Goal: Task Accomplishment & Management: Manage account settings

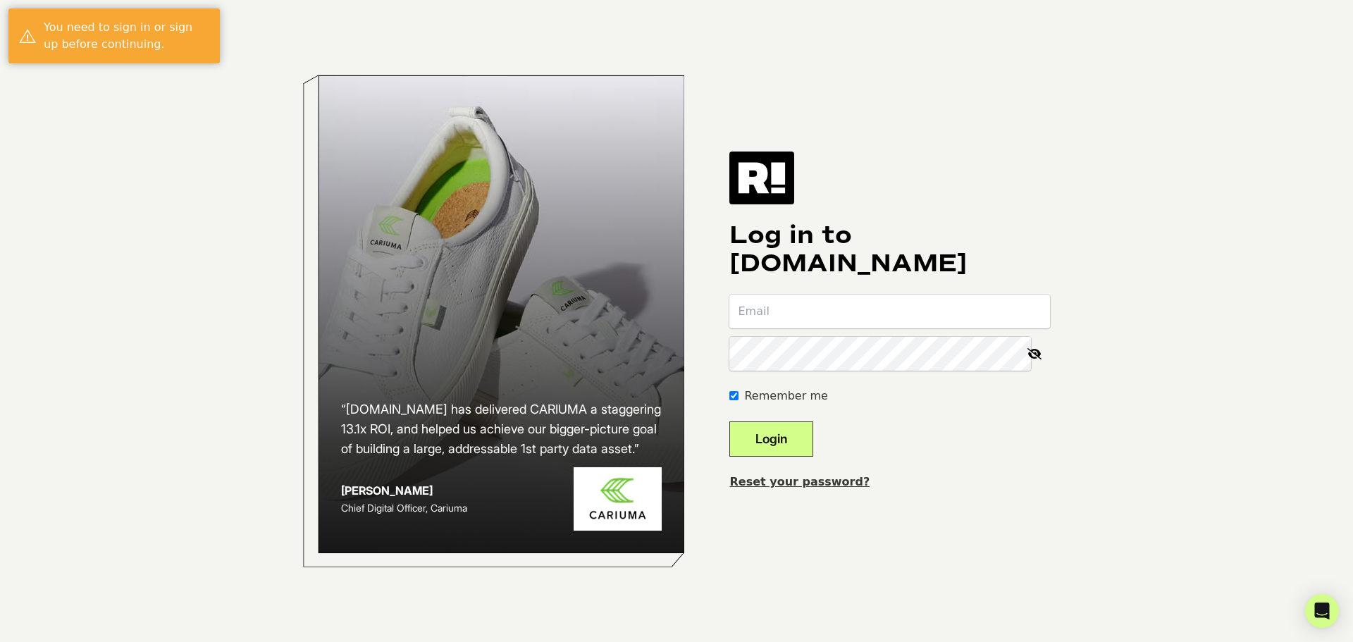
type input "[PERSON_NAME][EMAIL_ADDRESS][DOMAIN_NAME]"
click at [801, 442] on button "Login" at bounding box center [771, 438] width 84 height 35
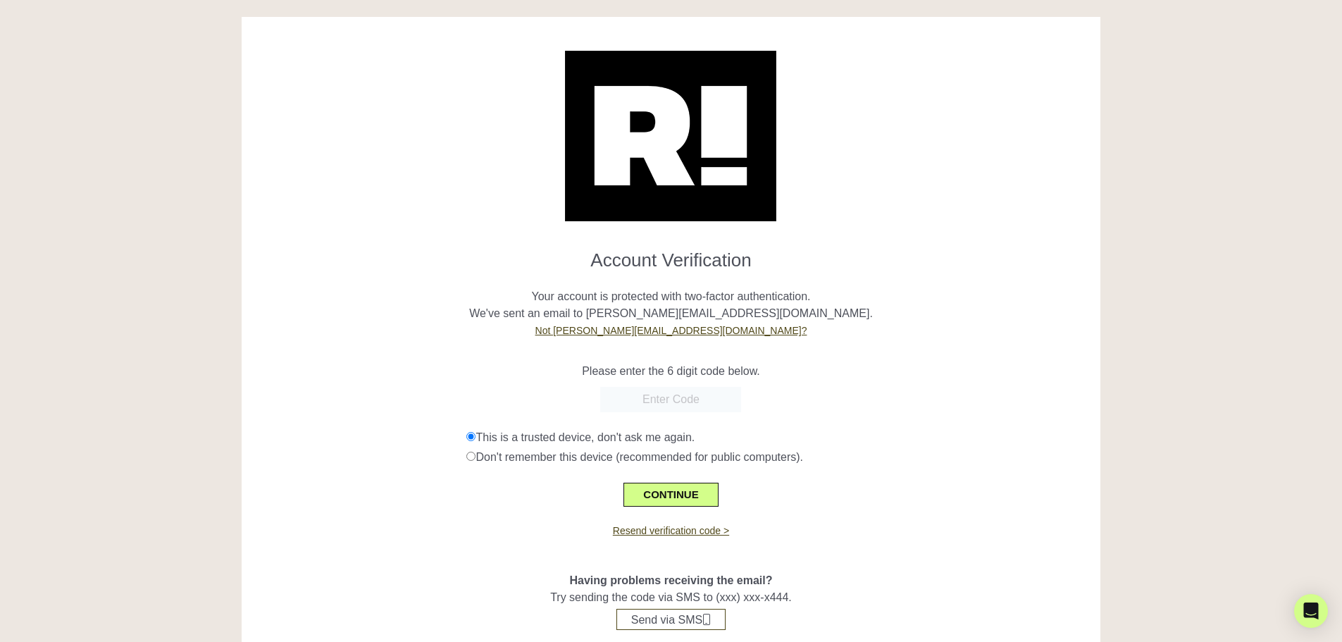
click at [659, 397] on input "text" at bounding box center [670, 399] width 141 height 25
click at [637, 444] on div "This is a trusted device, don't ask me again." at bounding box center [779, 437] width 624 height 17
click at [605, 314] on p "Your account is protected with two-factor authentication. We've sent an email t…" at bounding box center [671, 305] width 839 height 68
click at [660, 397] on input "text" at bounding box center [670, 399] width 141 height 25
paste input "257268"
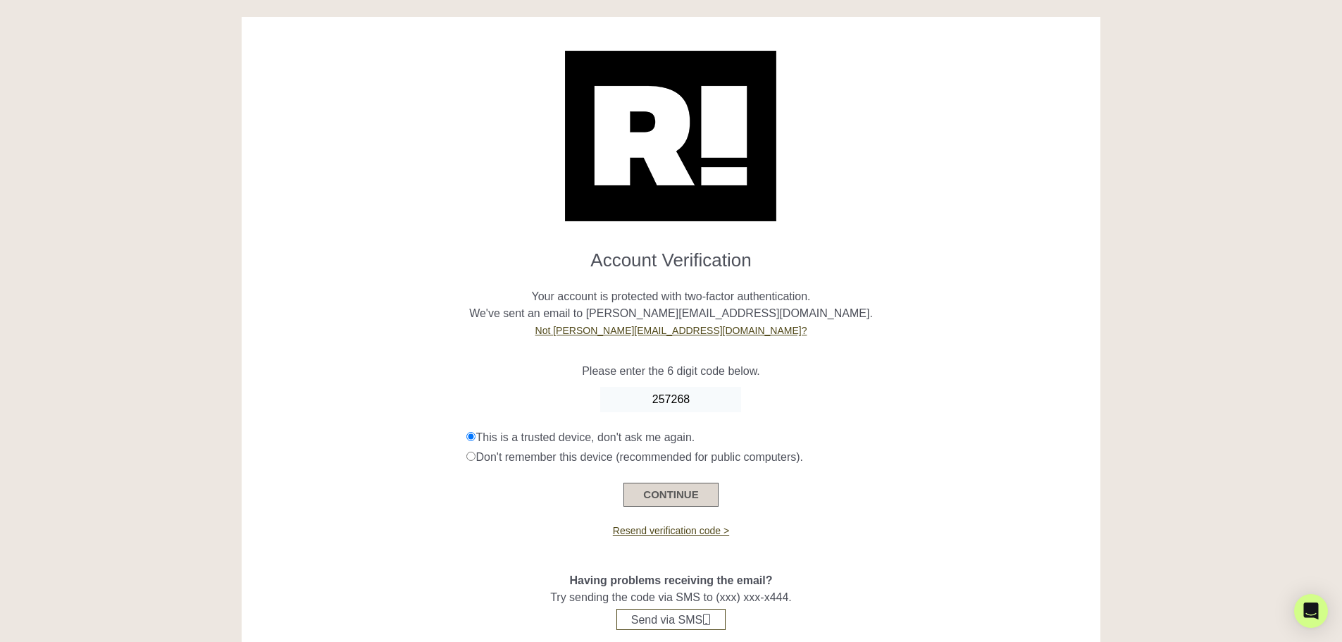
type input "257268"
click at [667, 494] on button "CONTINUE" at bounding box center [671, 495] width 94 height 24
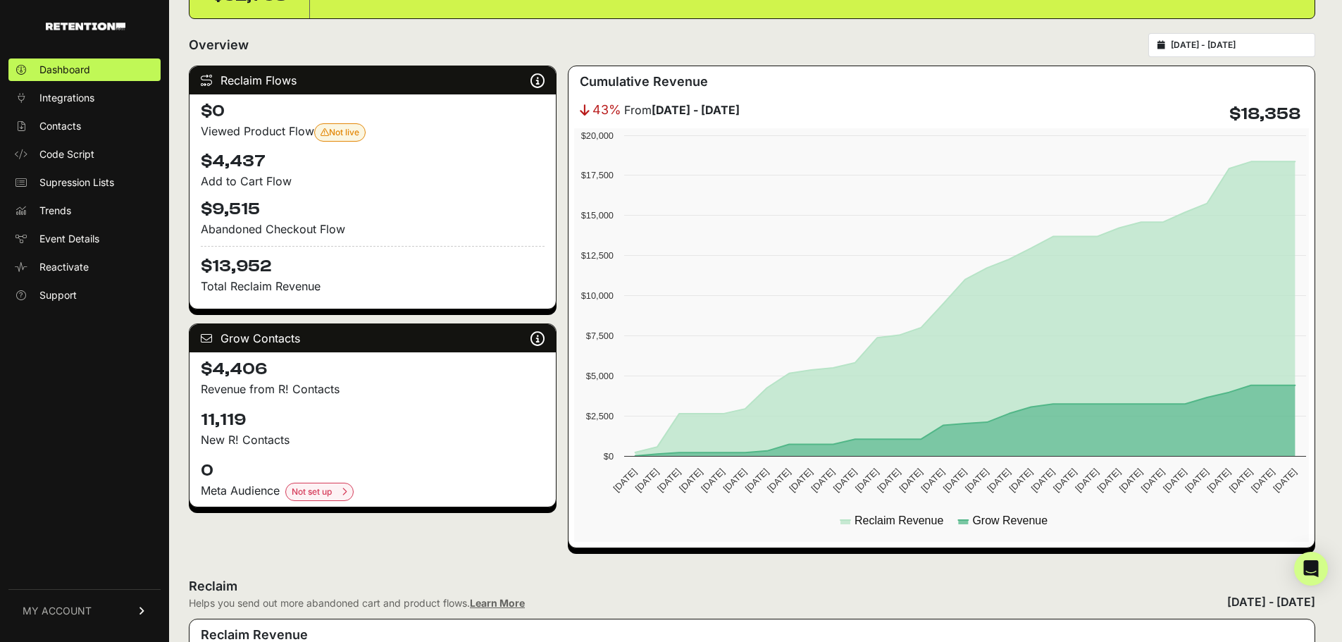
scroll to position [211, 0]
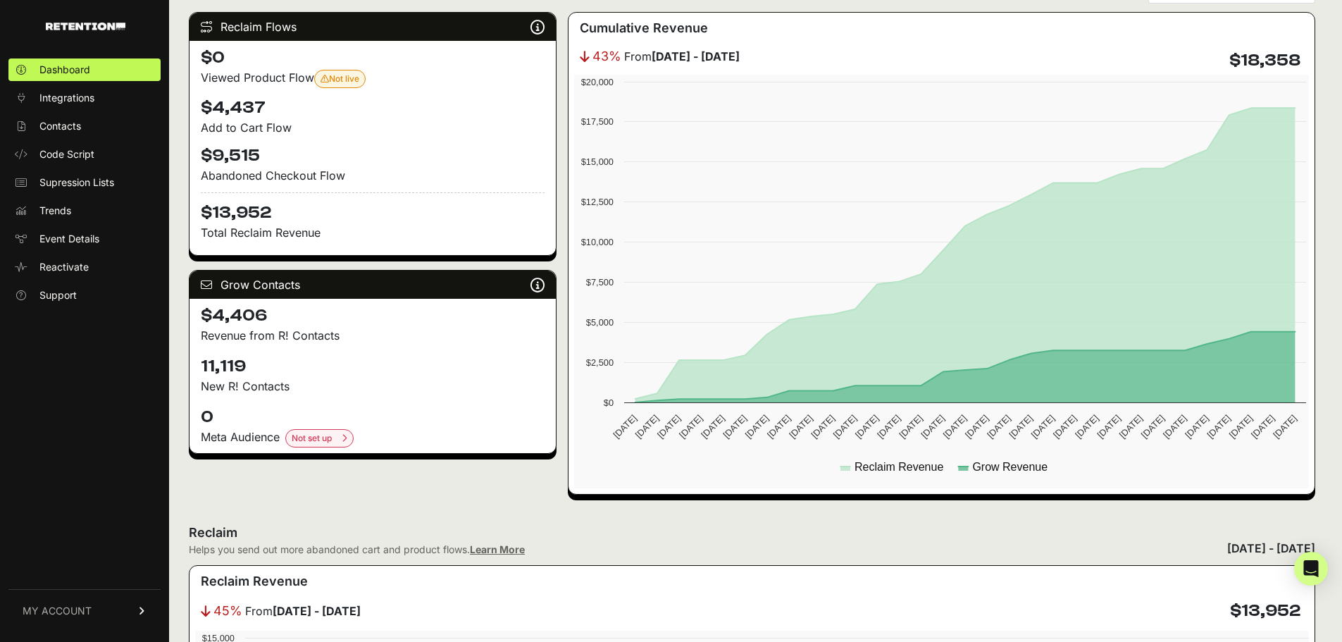
click at [75, 608] on span "MY ACCOUNT" at bounding box center [57, 611] width 69 height 14
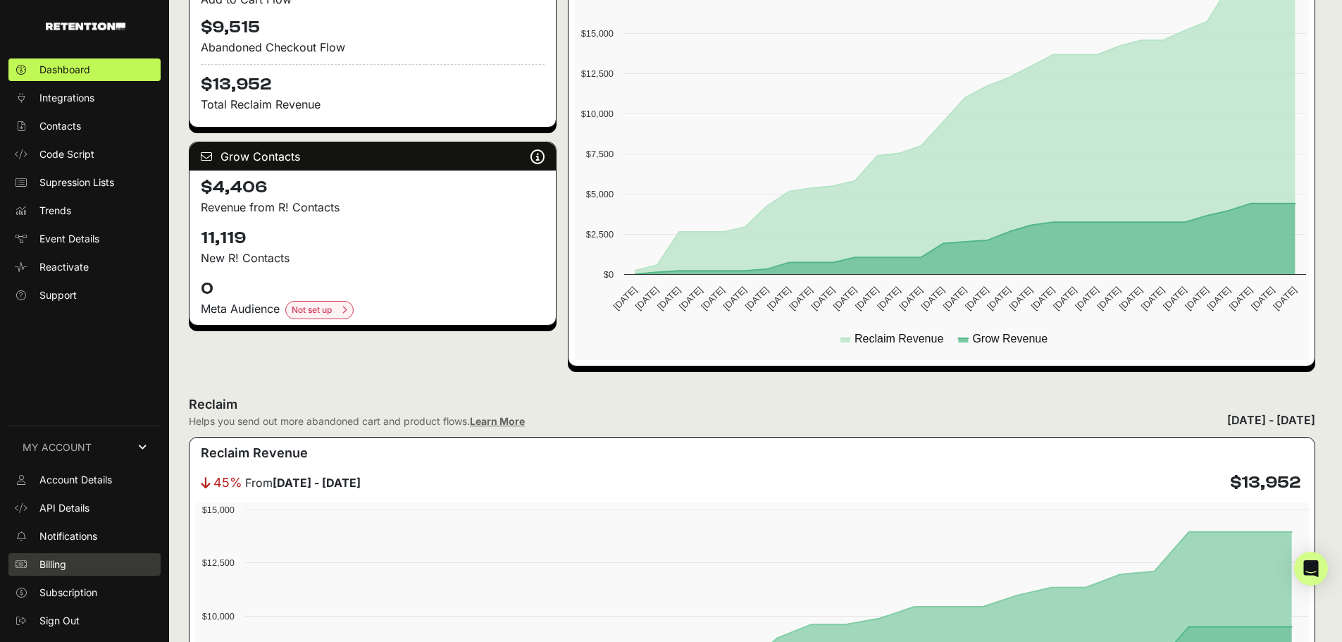
scroll to position [352, 0]
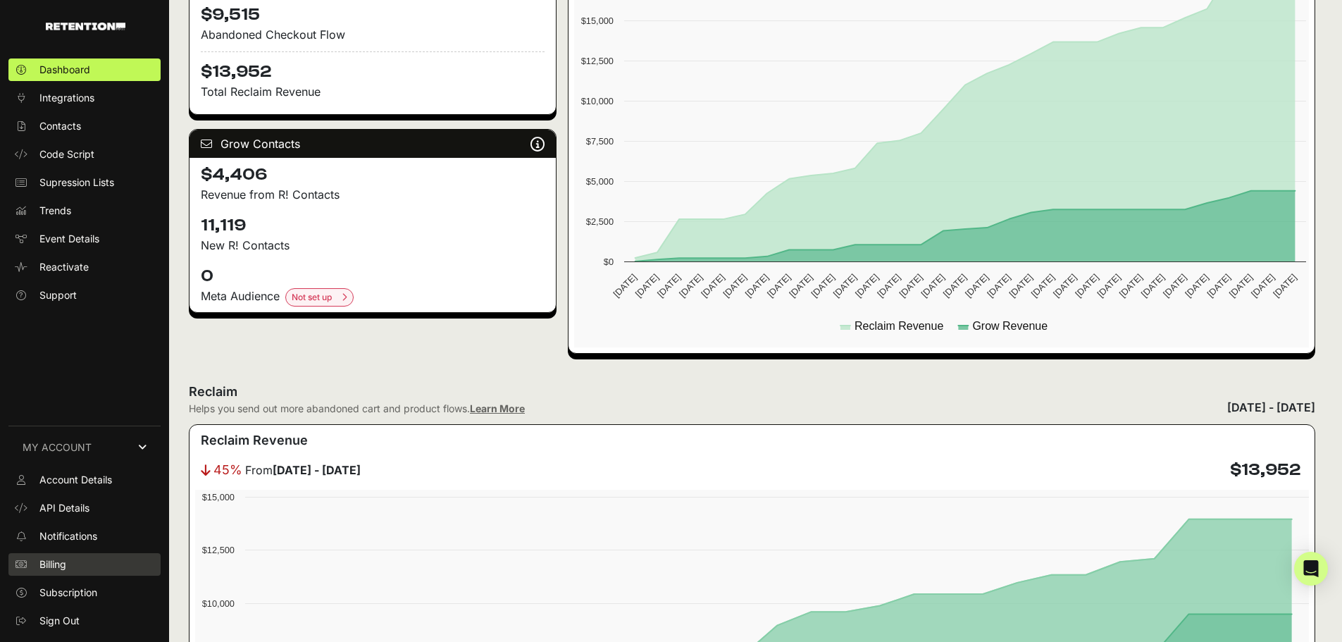
click at [48, 563] on span "Billing" at bounding box center [52, 564] width 27 height 14
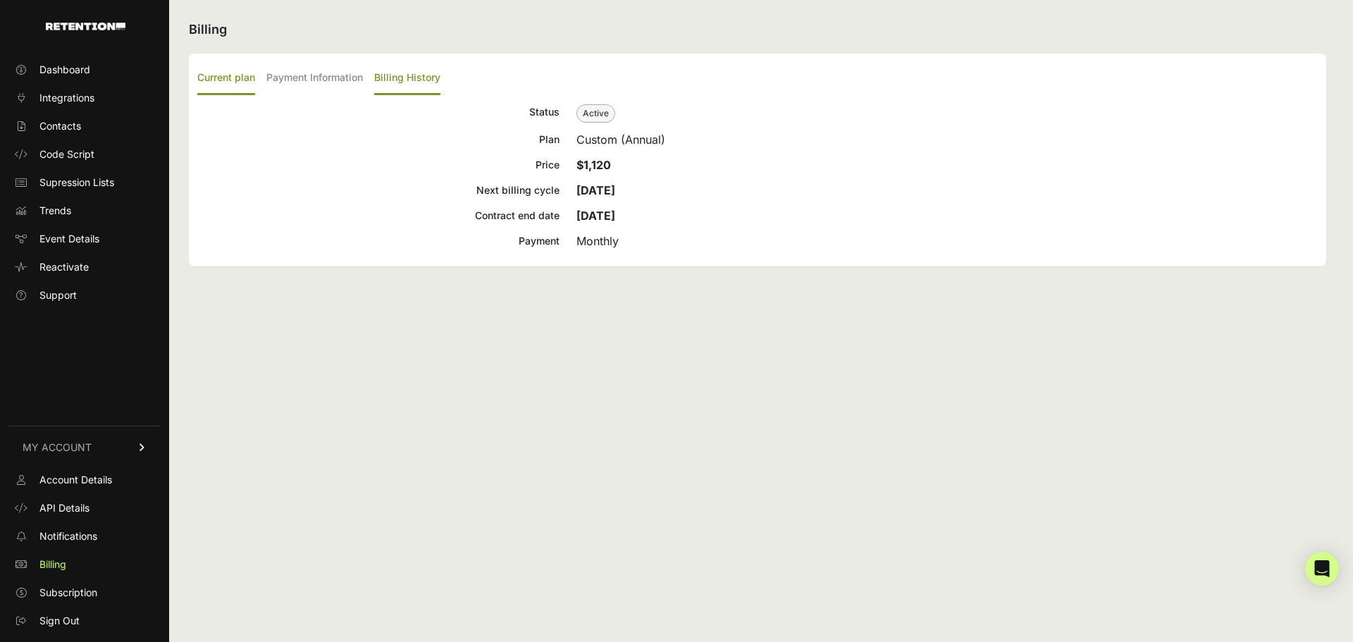
click at [400, 74] on label "Billing History" at bounding box center [407, 78] width 66 height 33
click at [0, 0] on input "Billing History" at bounding box center [0, 0] width 0 height 0
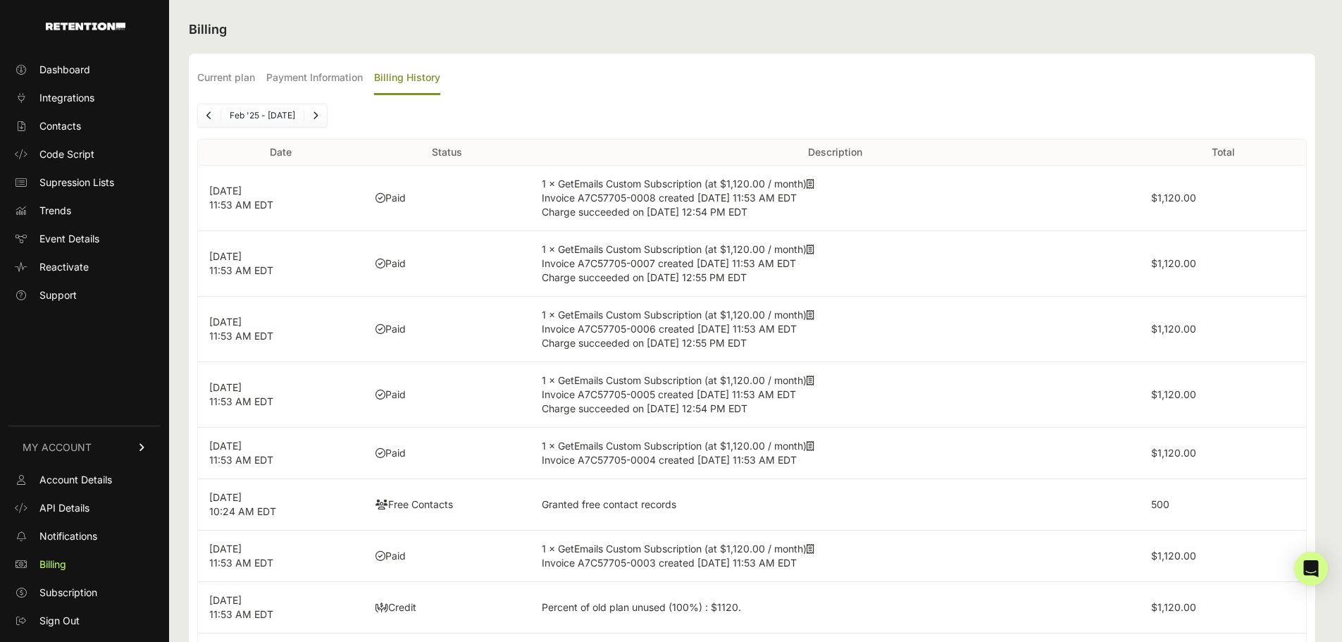
click at [85, 448] on span "MY ACCOUNT" at bounding box center [57, 447] width 69 height 14
click at [48, 600] on link "MY ACCOUNT" at bounding box center [84, 610] width 152 height 43
click at [58, 619] on span "Sign Out" at bounding box center [59, 621] width 40 height 14
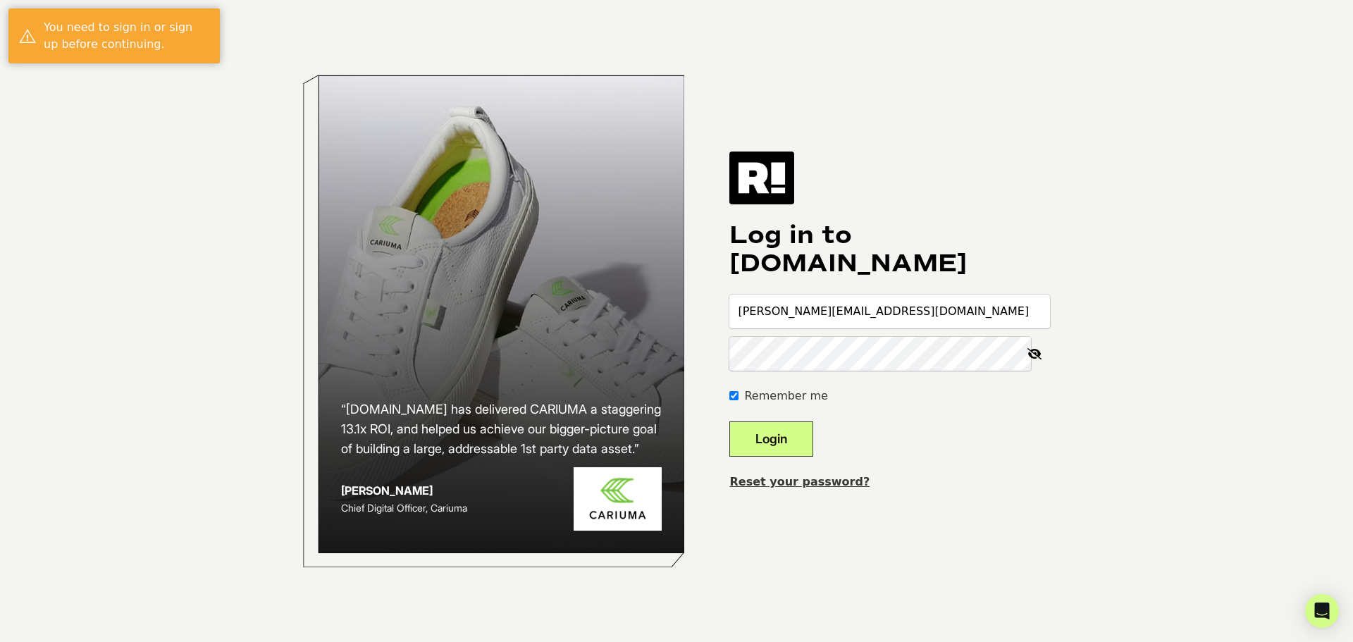
click at [789, 319] on input "[PERSON_NAME][EMAIL_ADDRESS][DOMAIN_NAME]" at bounding box center [889, 312] width 321 height 34
type input "[EMAIL_ADDRESS][DOMAIN_NAME]"
click at [783, 438] on button "Login" at bounding box center [771, 438] width 84 height 35
